Goal: Task Accomplishment & Management: Complete application form

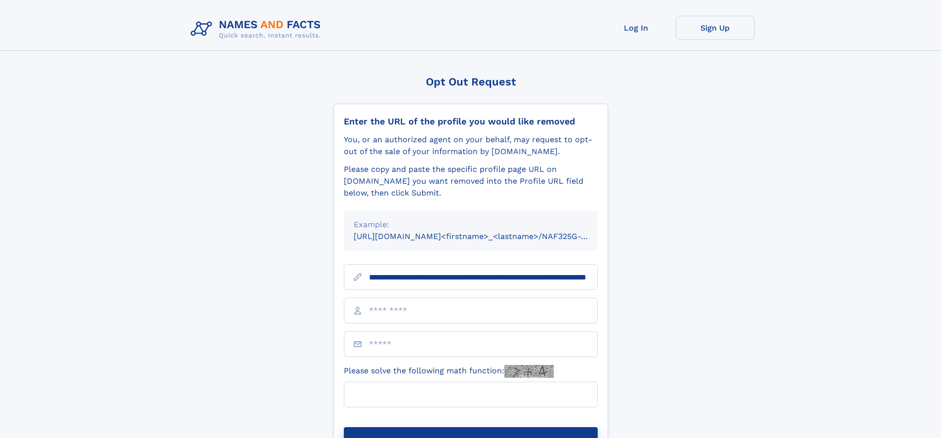
scroll to position [0, 106]
type input "**********"
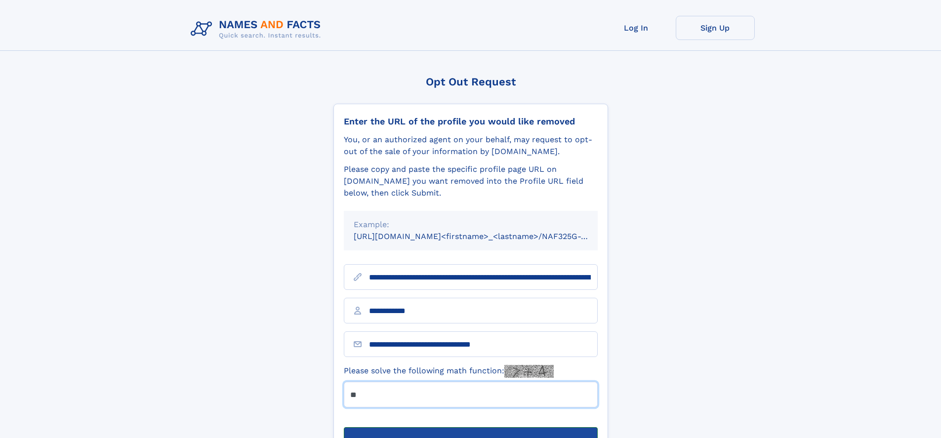
type input "**"
click at [470, 427] on button "Submit Opt Out Request" at bounding box center [471, 443] width 254 height 32
